Goal: Information Seeking & Learning: Learn about a topic

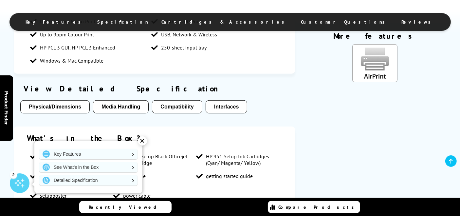
scroll to position [473, 0]
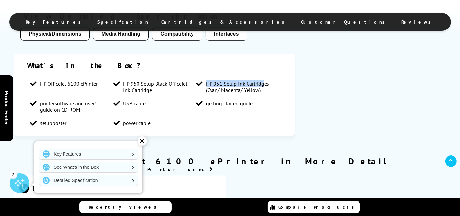
drag, startPoint x: 207, startPoint y: 84, endPoint x: 338, endPoint y: 92, distance: 130.7
click at [286, 86] on section "What's in the Box? HP Officejet 6100 ePrinter HP 950 Setup Black Officejet Ink …" at bounding box center [154, 95] width 281 height 82
click at [338, 93] on section "Key features Up to 16ppm Mono Print 4800 x 1200 Print Up to 9ppm Colour Print U…" at bounding box center [230, 31] width 433 height 224
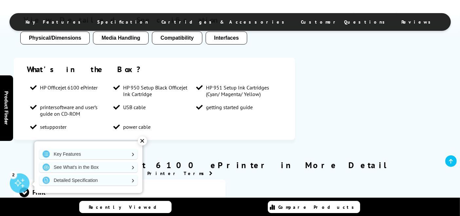
scroll to position [437, 0]
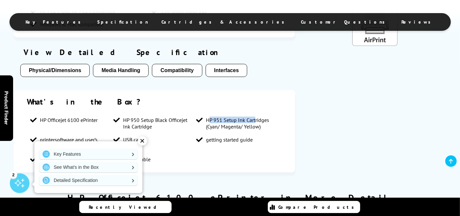
drag, startPoint x: 233, startPoint y: 118, endPoint x: 295, endPoint y: 117, distance: 62.9
click at [268, 118] on span "HP 951 Setup Ink Cartridges (Cyan/ Magenta/ Yellow)" at bounding box center [239, 123] width 67 height 13
click at [293, 97] on section "What's in the Box? HP Officejet 6100 ePrinter HP 950 Setup Black Officejet Ink …" at bounding box center [154, 131] width 281 height 82
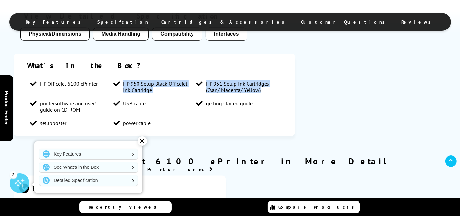
drag, startPoint x: 122, startPoint y: 83, endPoint x: 267, endPoint y: 91, distance: 146.0
click at [267, 91] on ul "HP Officejet 6100 ePrinter HP 950 Setup Black Officejet Ink Cartridge HP 951 Se…" at bounding box center [154, 103] width 255 height 52
copy ul "HP 950 Setup Black Officejet Ink Cartridge HP 951 Setup Ink Cartridges (Cyan/ M…"
